Goal: Navigation & Orientation: Understand site structure

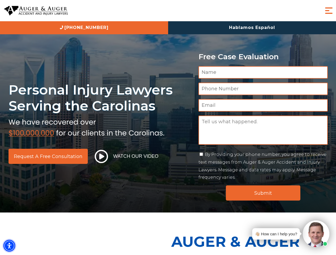
click at [9, 246] on img "Accessibility Menu" at bounding box center [9, 246] width 12 height 12
